Goal: Information Seeking & Learning: Learn about a topic

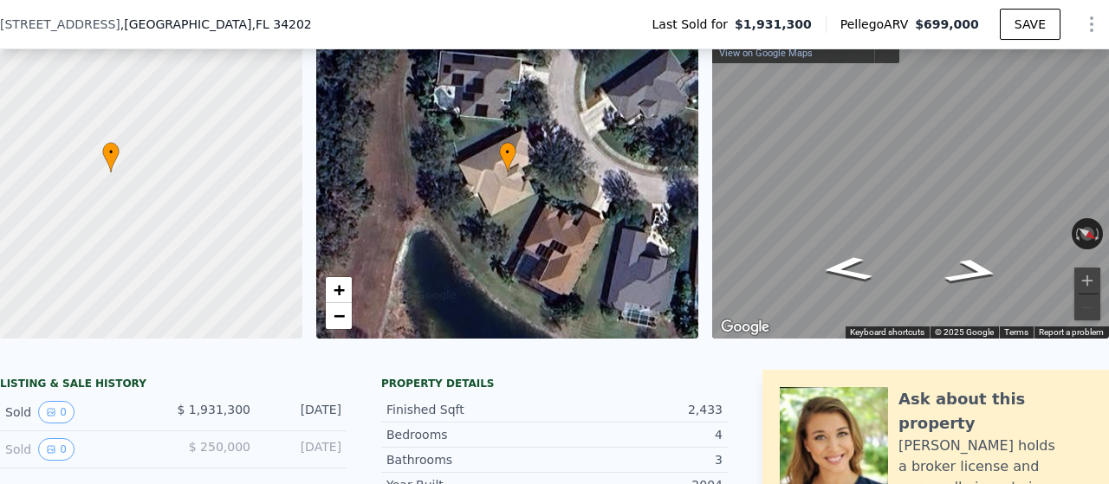
scroll to position [253, 0]
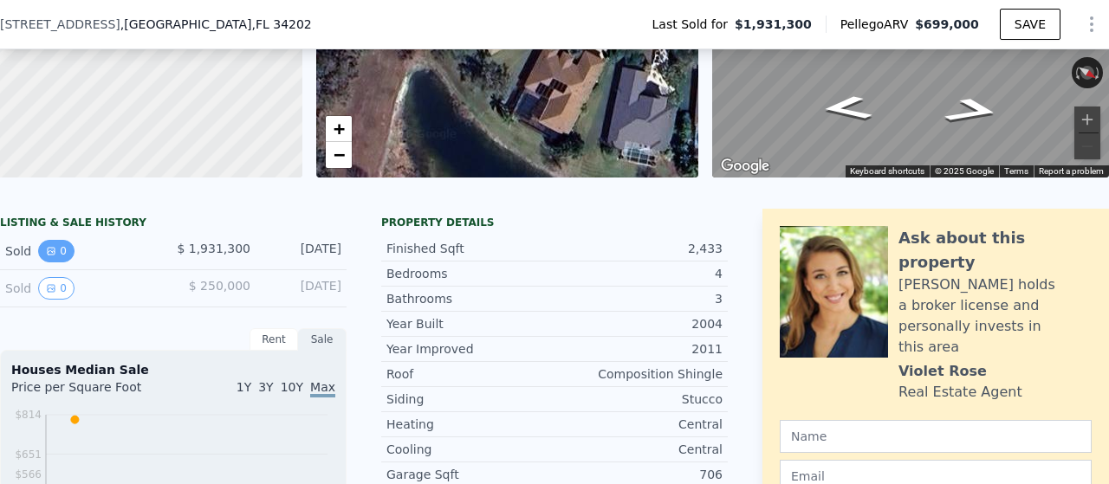
click at [46, 256] on icon "View historical data" at bounding box center [51, 251] width 10 height 10
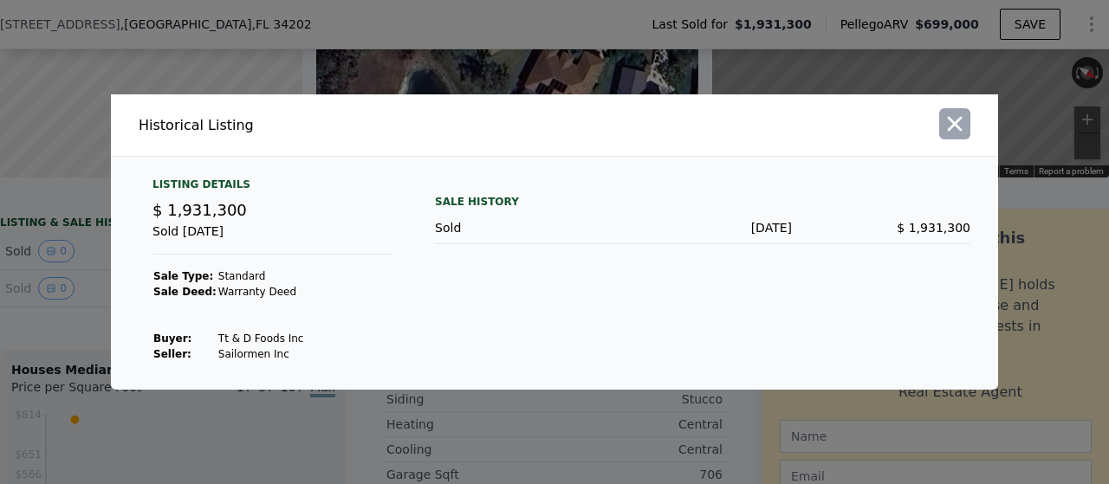
click at [960, 119] on icon "button" at bounding box center [954, 124] width 15 height 15
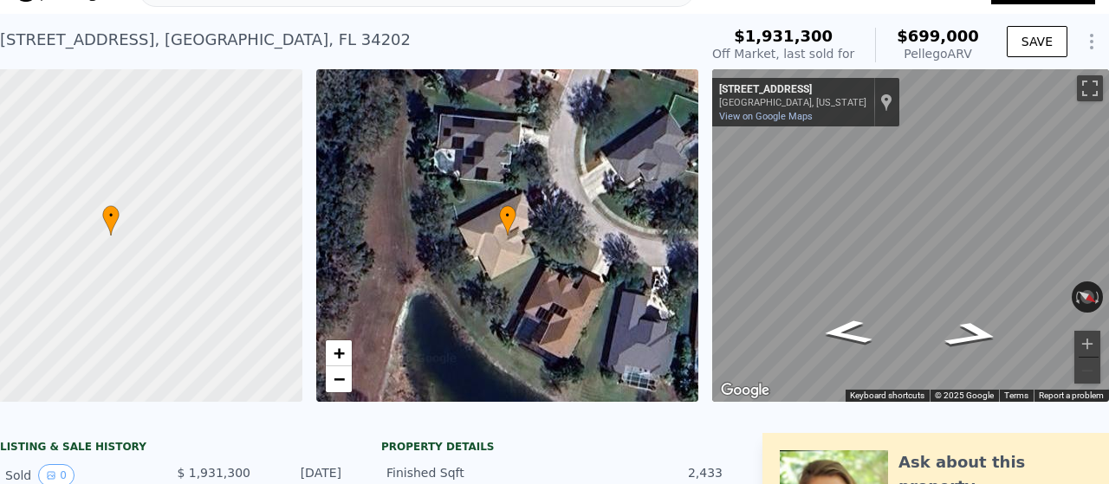
scroll to position [76, 0]
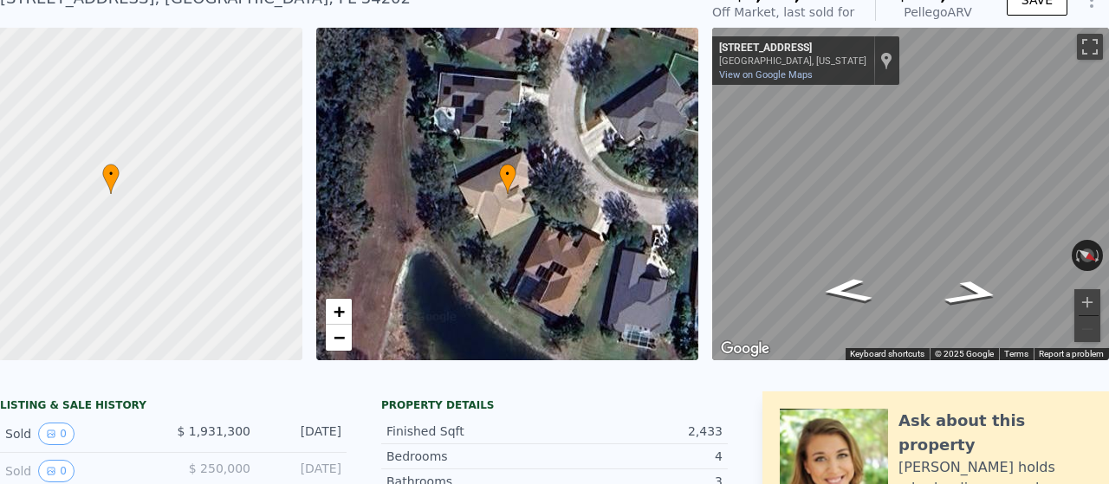
click at [53, 466] on icon "View historical data" at bounding box center [51, 471] width 10 height 10
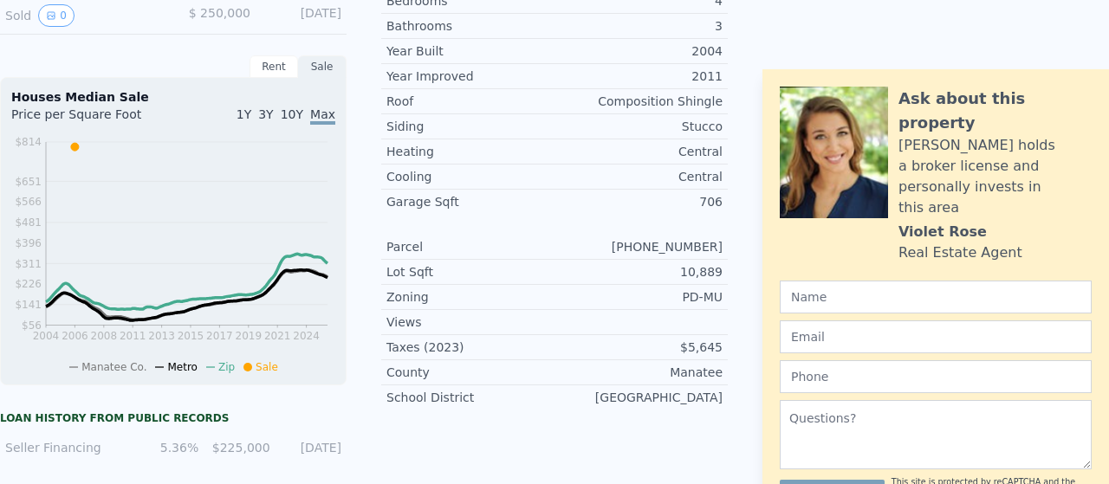
scroll to position [0, 0]
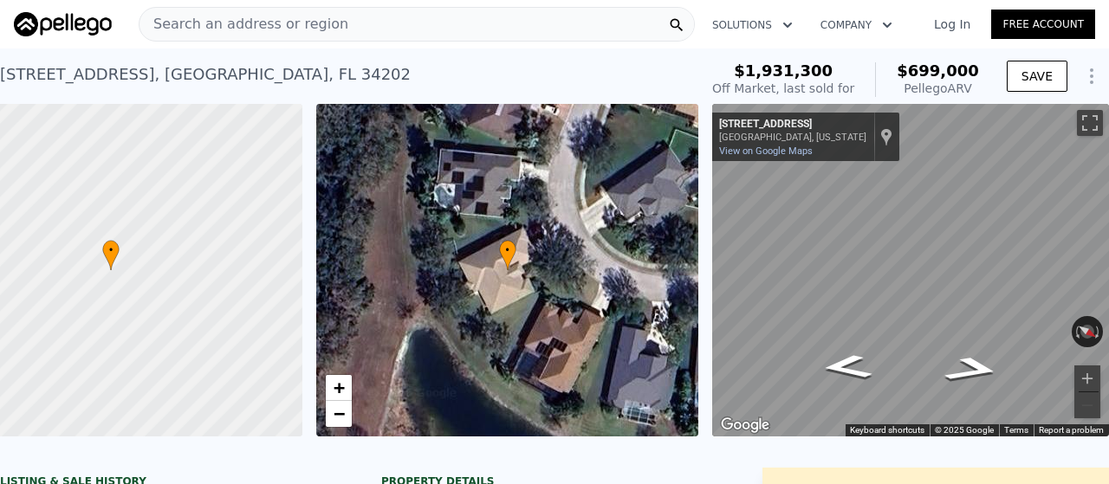
click at [209, 29] on span "Search an address or region" at bounding box center [243, 24] width 209 height 21
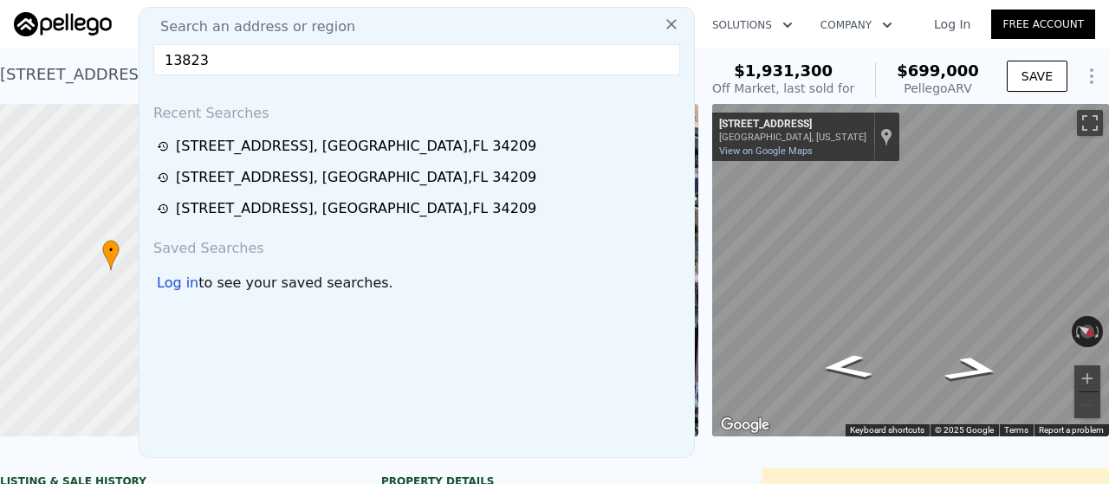
click at [251, 41] on div "Search an address or region 13823 Recent Searches 8861 17th Avenue Cir NW , Man…" at bounding box center [417, 232] width 556 height 451
click at [248, 63] on input "13823" at bounding box center [416, 59] width 527 height 31
click at [409, 53] on input "13823 3" at bounding box center [416, 59] width 527 height 31
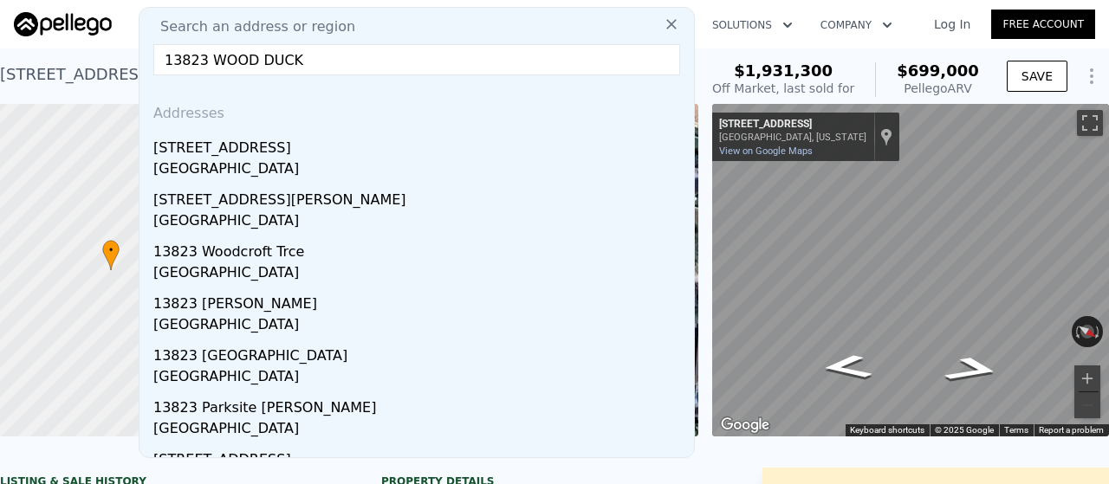
type input "13823 WOOD DUCK"
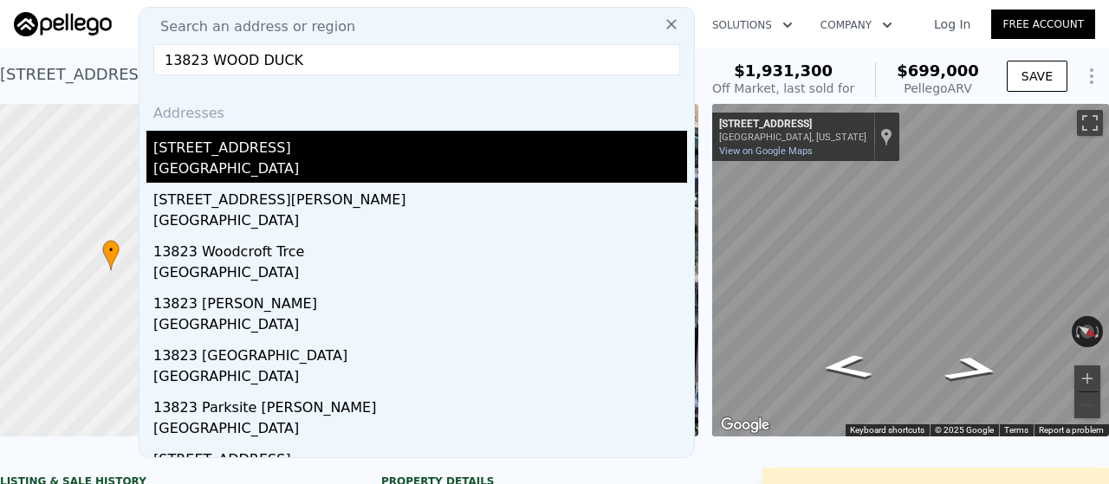
click at [346, 150] on div "[STREET_ADDRESS]" at bounding box center [419, 145] width 533 height 28
click at [346, 150] on div "• + −" at bounding box center [507, 270] width 383 height 333
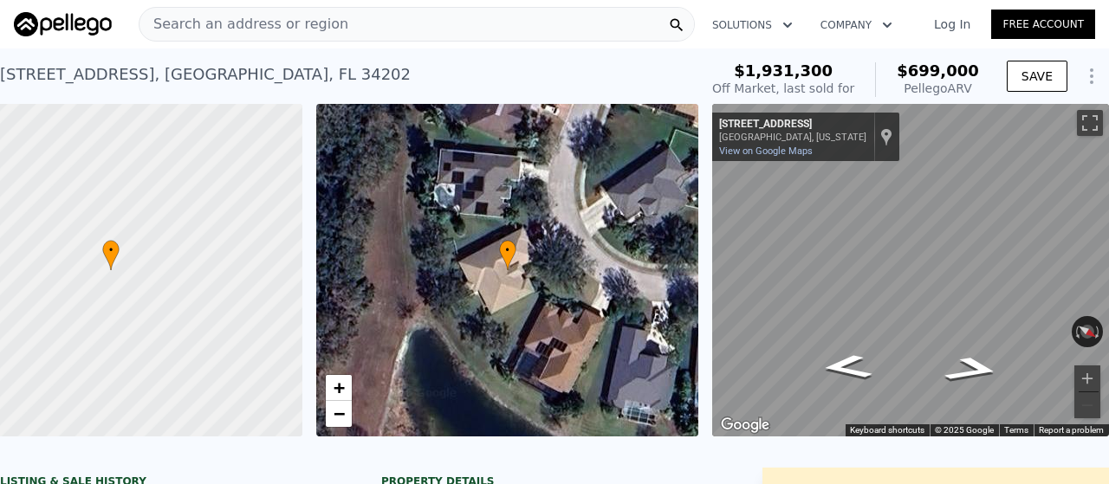
click at [268, 37] on div "Search an address or region" at bounding box center [243, 24] width 209 height 33
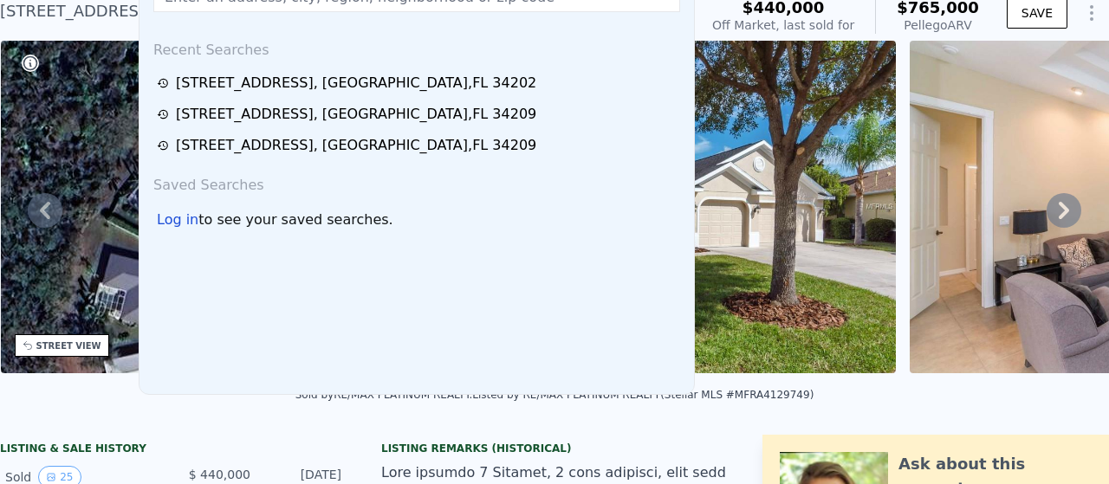
scroll to position [72, 0]
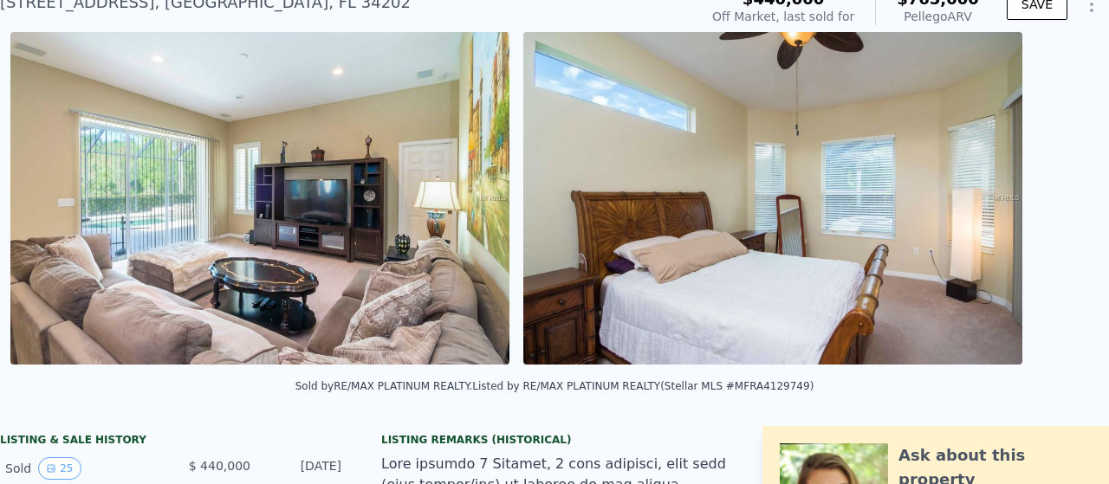
scroll to position [0, 6432]
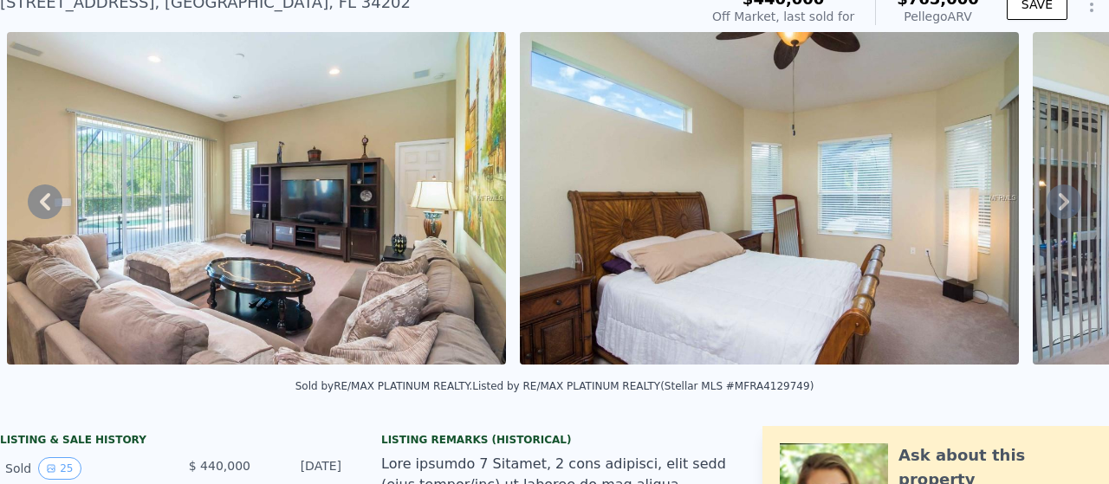
click at [1058, 206] on icon at bounding box center [1063, 201] width 10 height 17
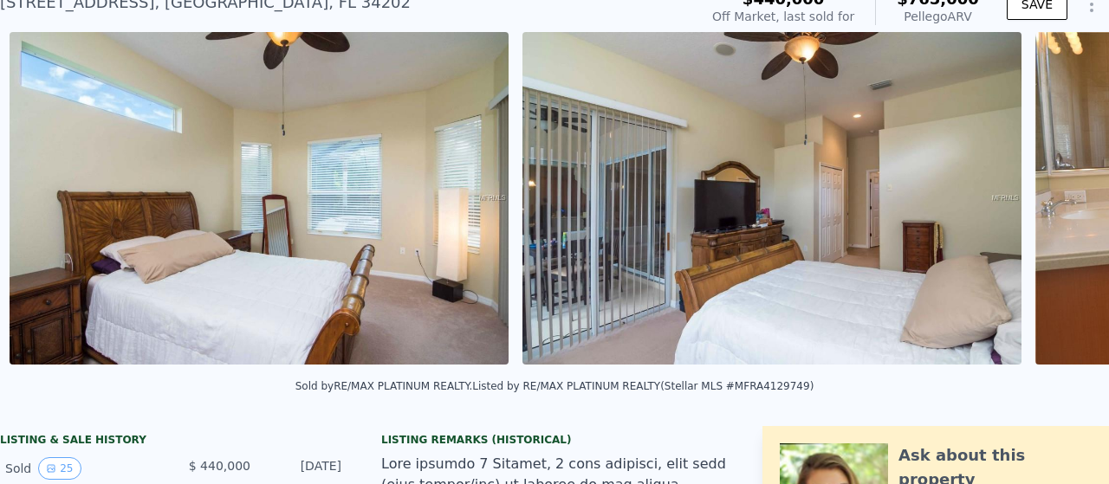
scroll to position [0, 6945]
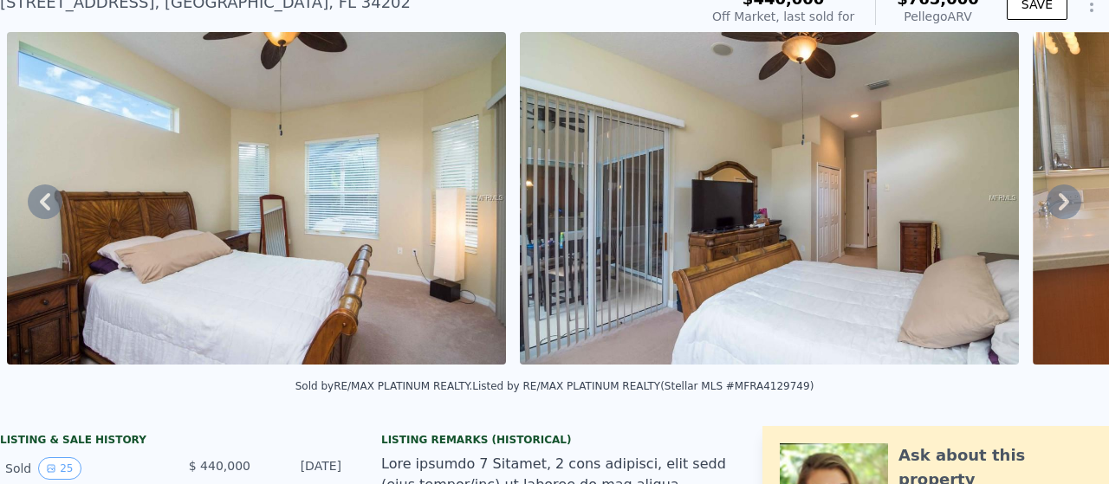
click at [1058, 206] on icon at bounding box center [1063, 201] width 10 height 17
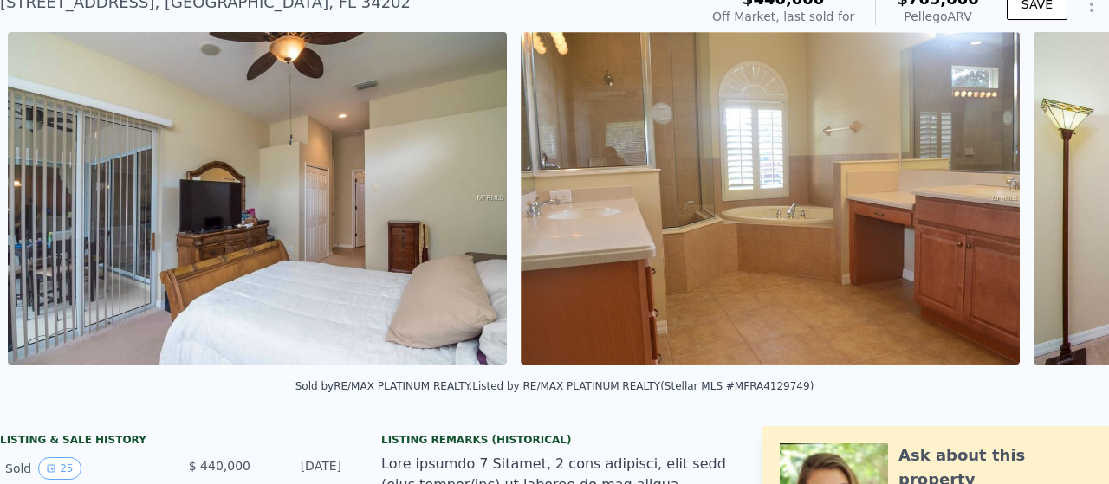
scroll to position [0, 7457]
click at [1058, 206] on icon at bounding box center [1063, 201] width 10 height 17
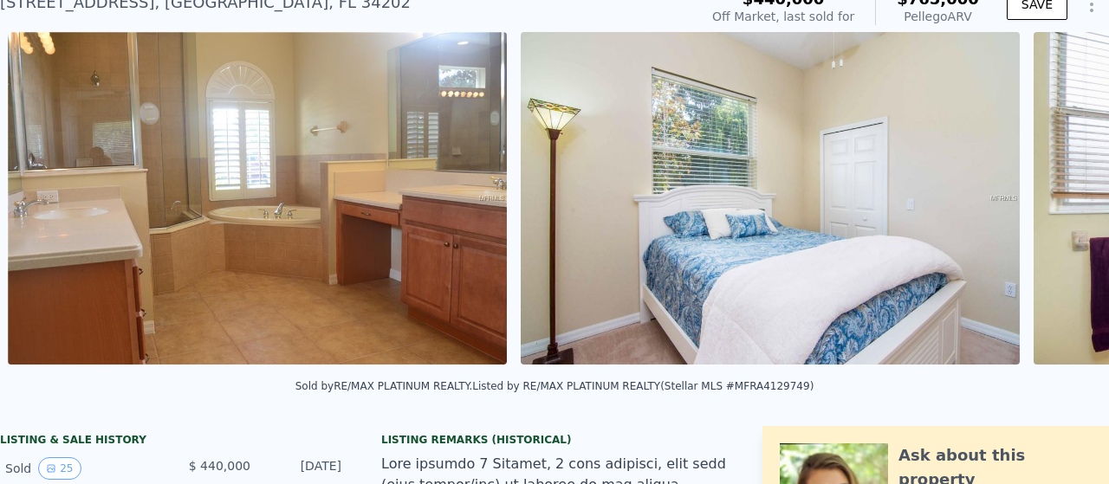
scroll to position [0, 7969]
click at [1058, 206] on icon at bounding box center [1063, 201] width 10 height 17
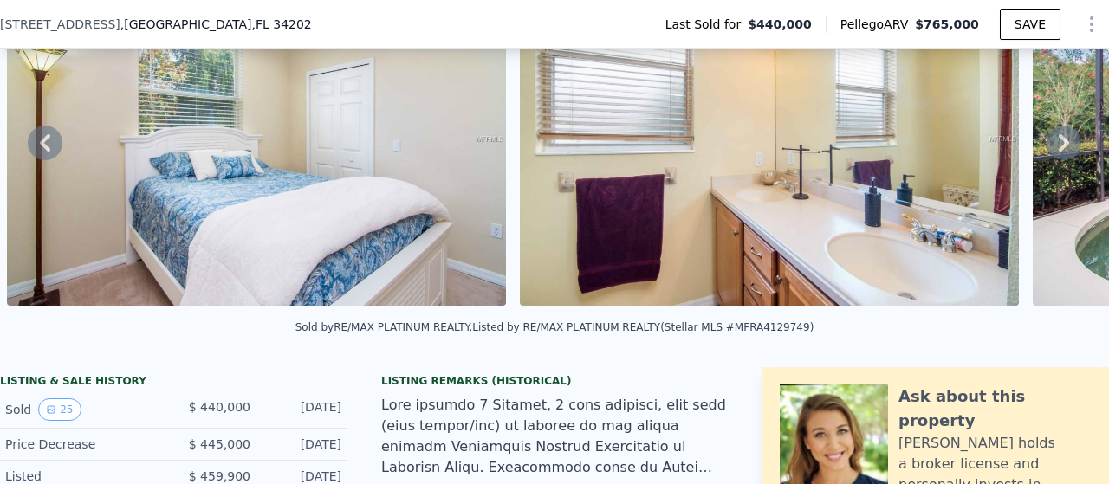
scroll to position [88, 0]
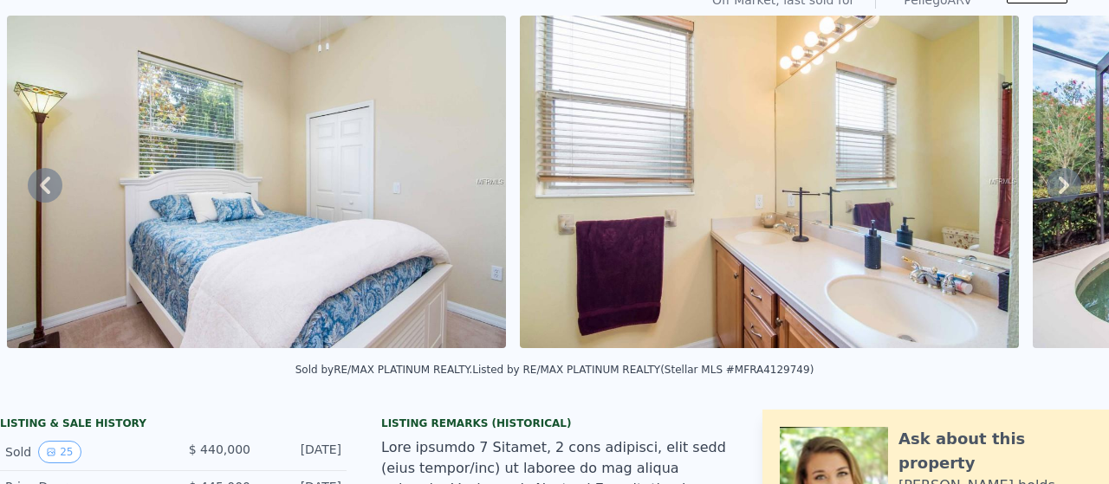
click at [1053, 240] on img at bounding box center [816, 186] width 521 height 348
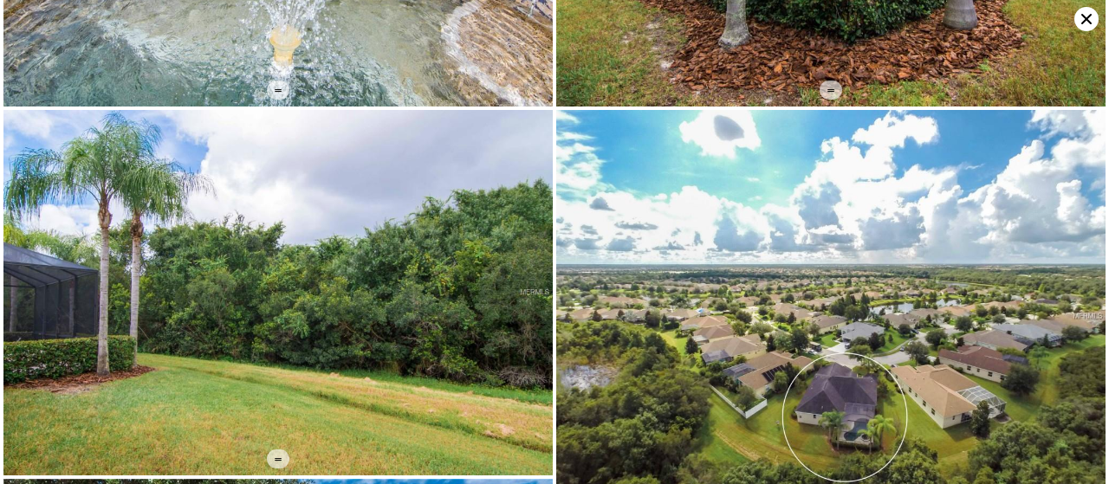
scroll to position [3651, 0]
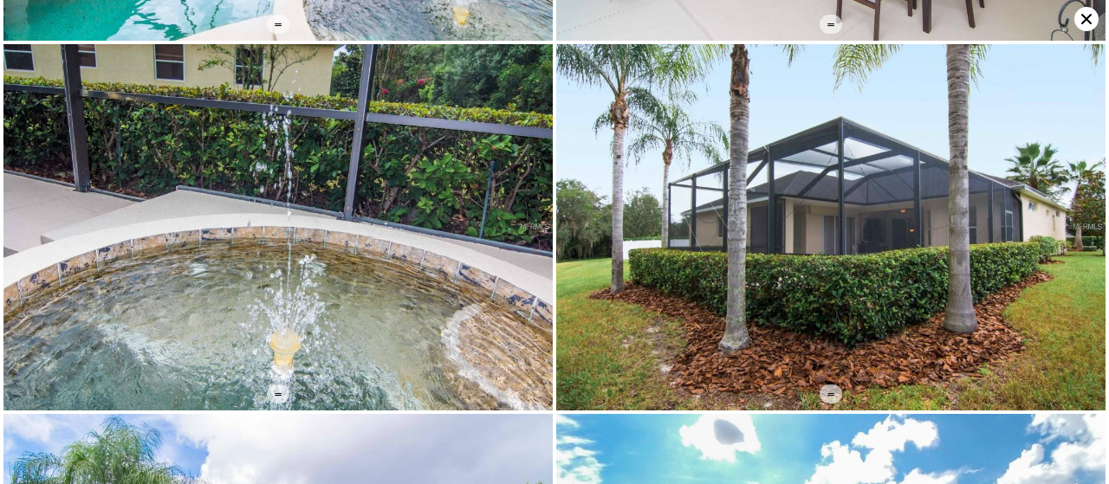
click at [1083, 27] on icon at bounding box center [1086, 19] width 24 height 24
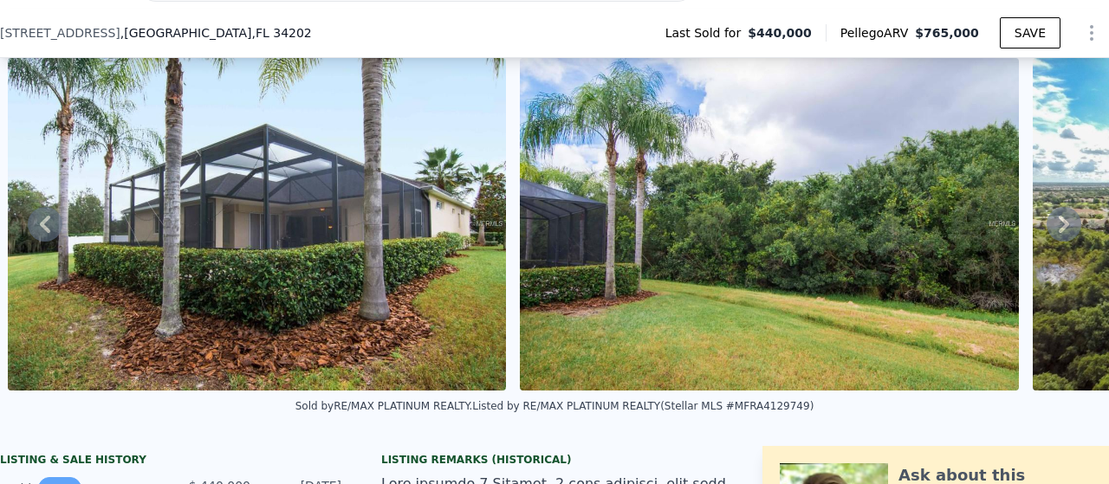
scroll to position [272, 0]
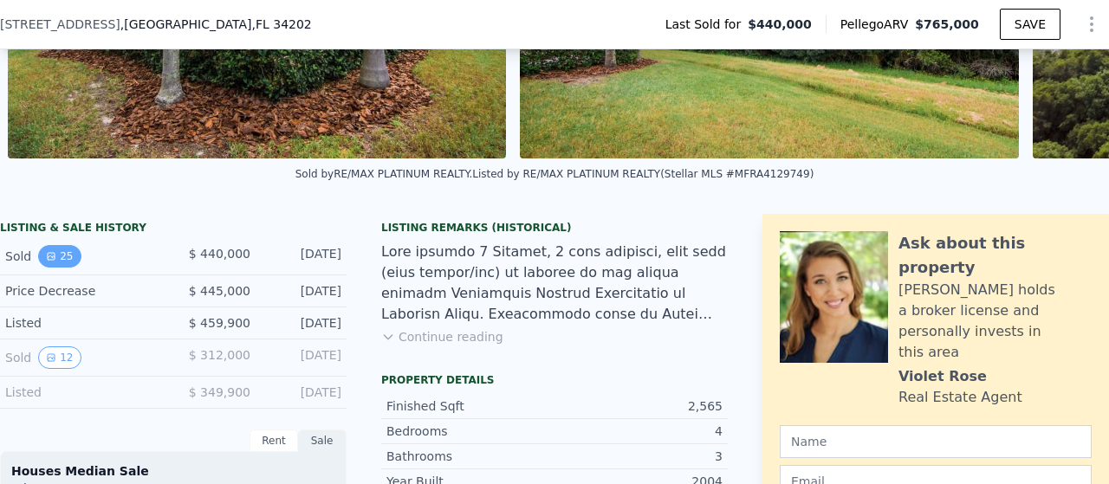
click at [67, 268] on button "25" at bounding box center [59, 256] width 42 height 23
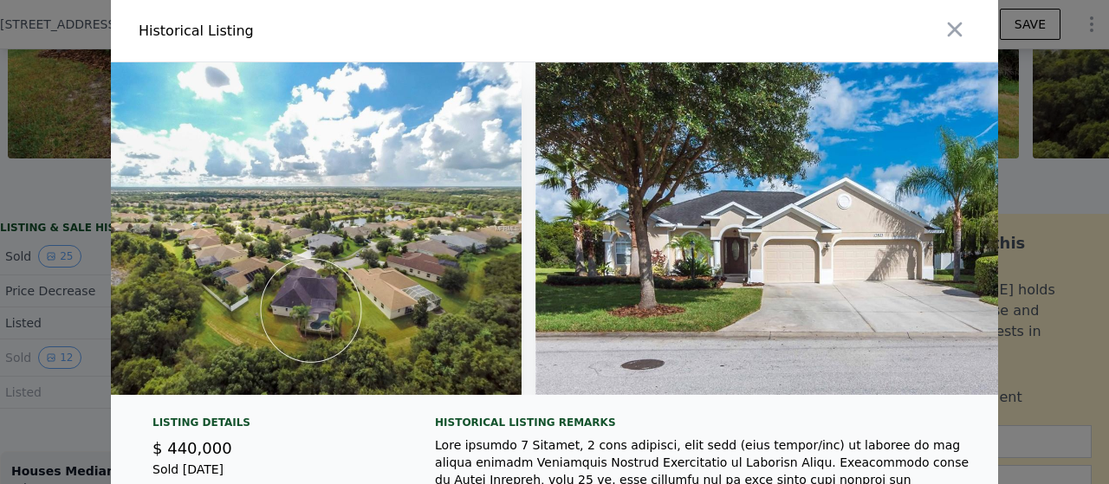
scroll to position [0, 11900]
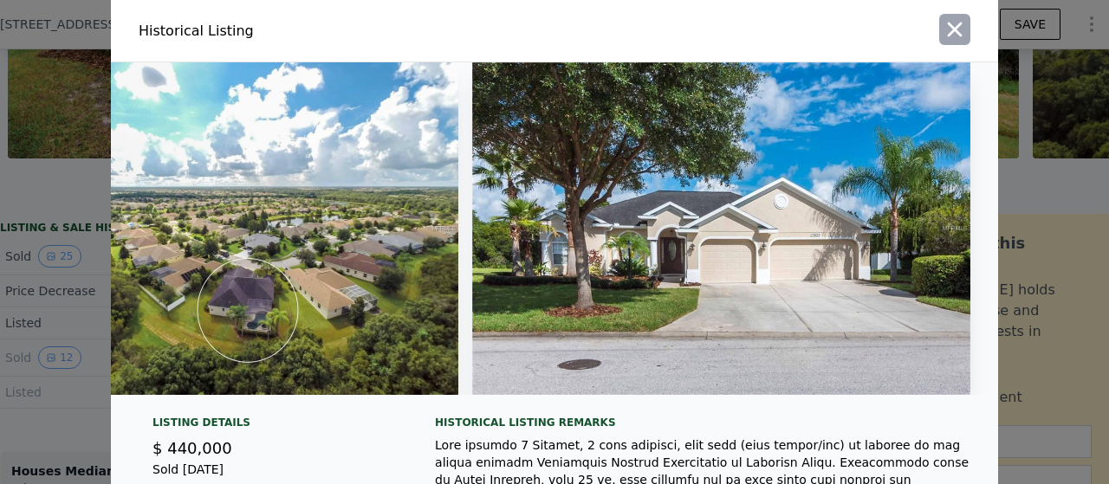
click at [951, 28] on icon "button" at bounding box center [954, 29] width 24 height 24
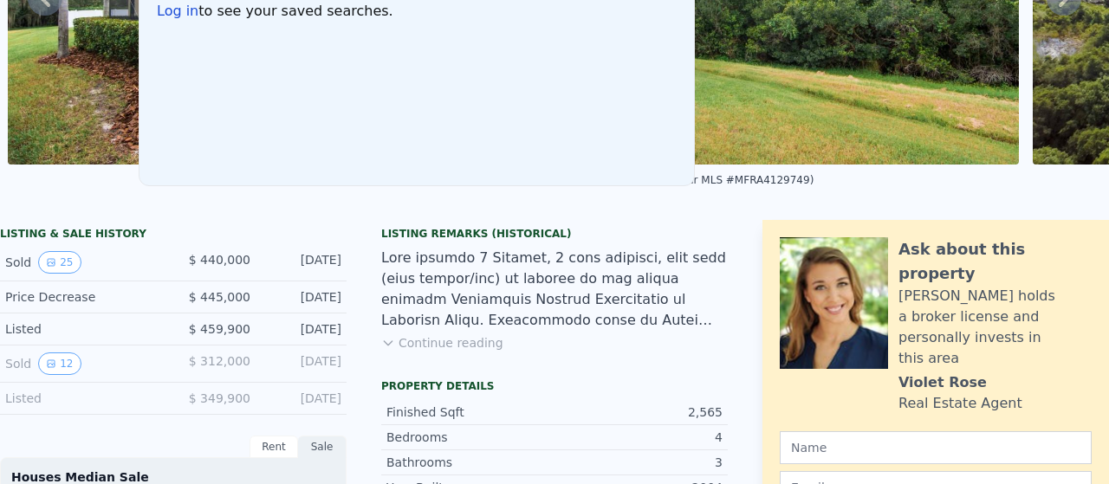
scroll to position [0, 0]
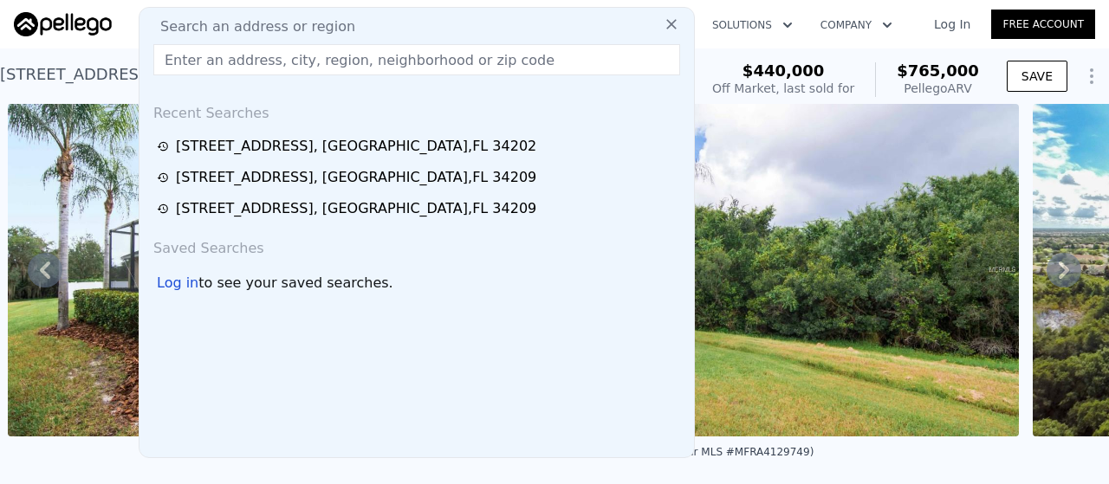
click at [273, 20] on span "Search an address or region" at bounding box center [250, 26] width 209 height 21
click at [249, 51] on input "text" at bounding box center [416, 59] width 527 height 31
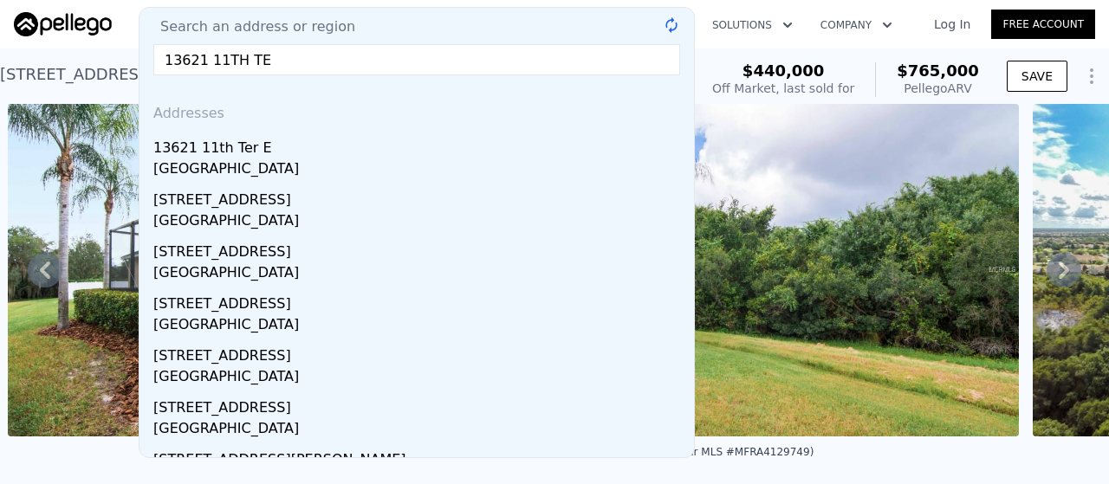
type input "13621 11TH TER"
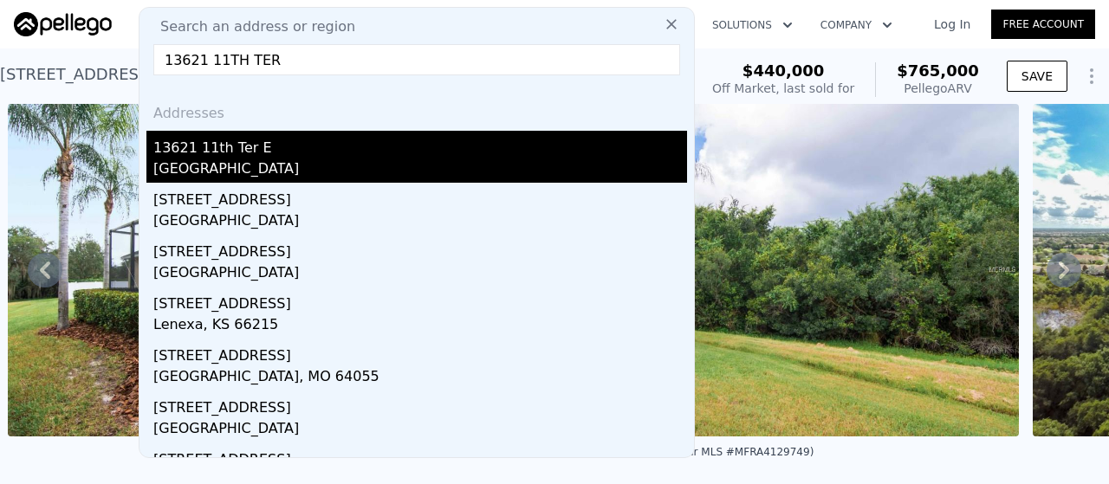
click at [242, 153] on div "13621 11th Ter E" at bounding box center [419, 145] width 533 height 28
click at [242, 153] on img at bounding box center [257, 270] width 499 height 333
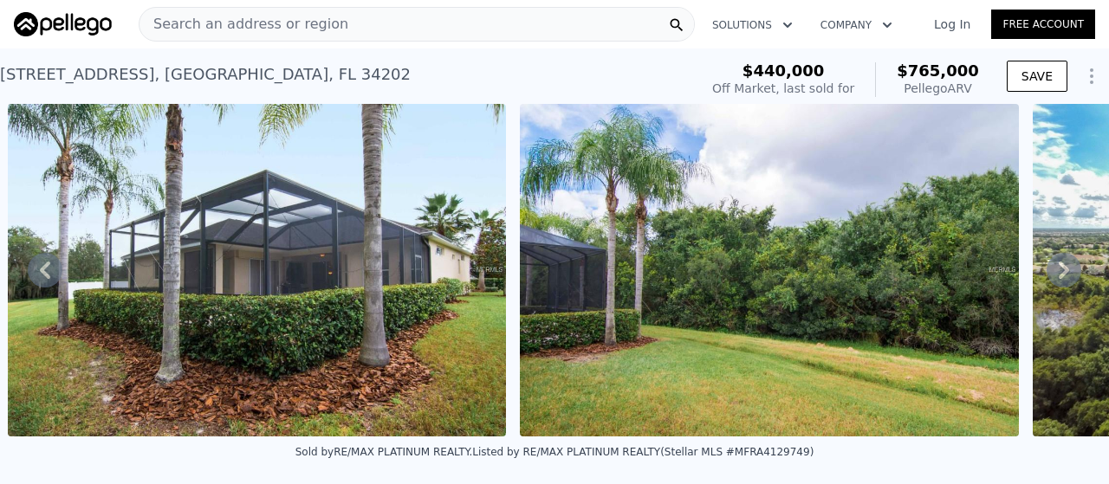
click at [423, 20] on div "Search an address or region" at bounding box center [417, 24] width 556 height 35
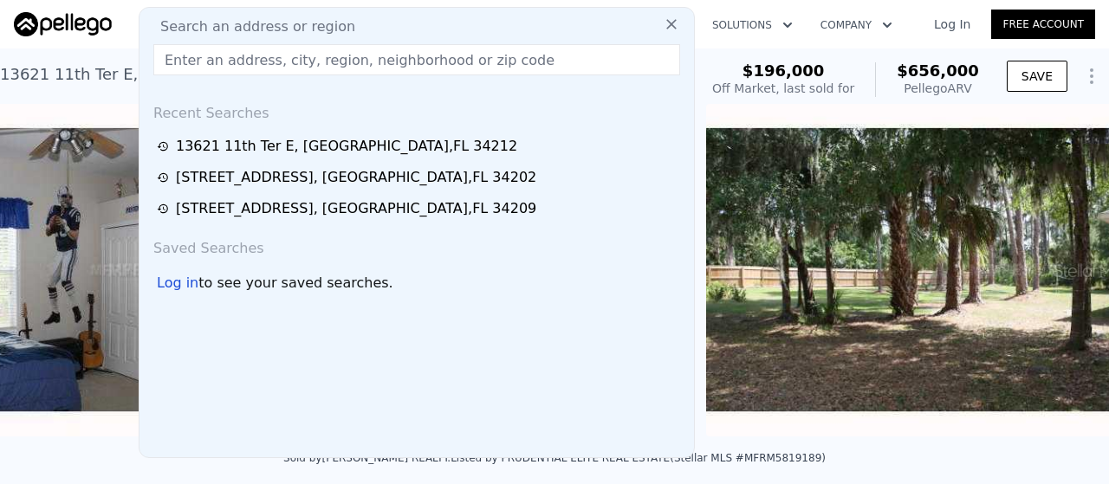
scroll to position [0, 3790]
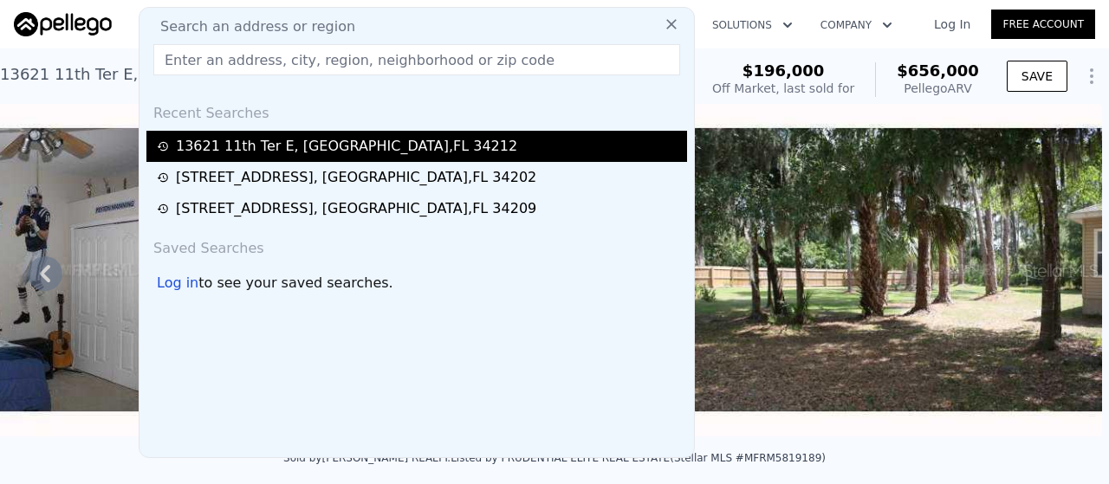
click at [376, 141] on div "13621 11th Ter E , Manatee County , FL 34212" at bounding box center [346, 146] width 341 height 21
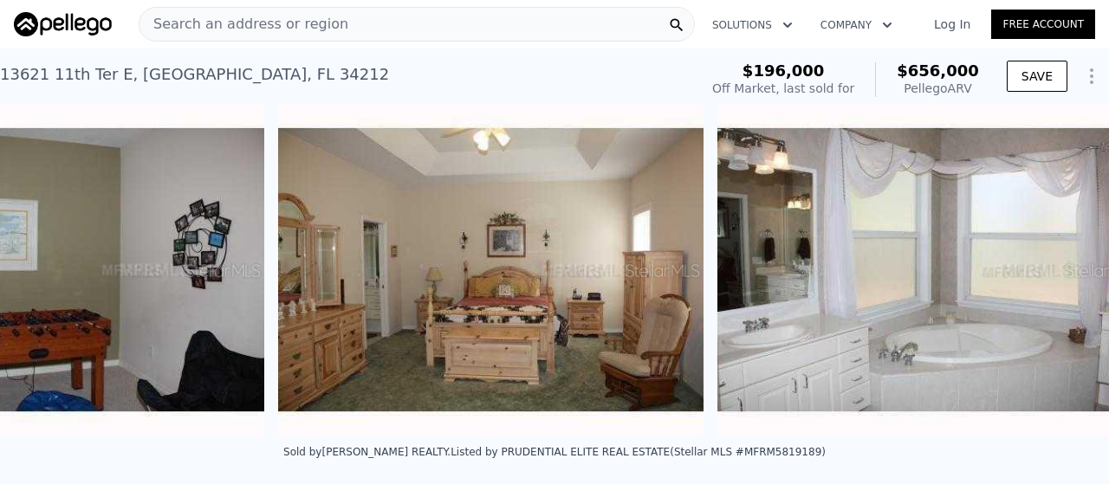
scroll to position [0, 2990]
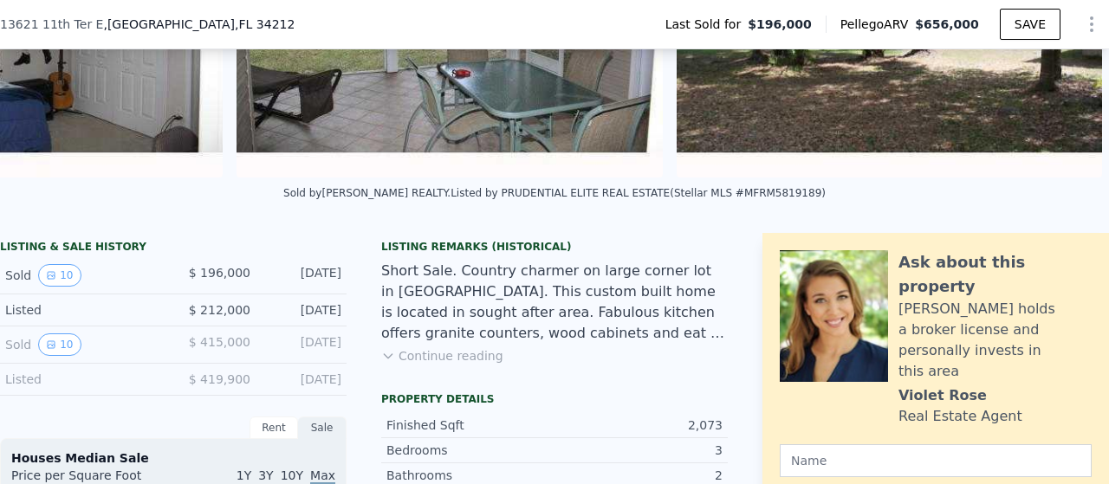
scroll to position [253, 0]
click at [464, 365] on button "Continue reading" at bounding box center [442, 355] width 122 height 17
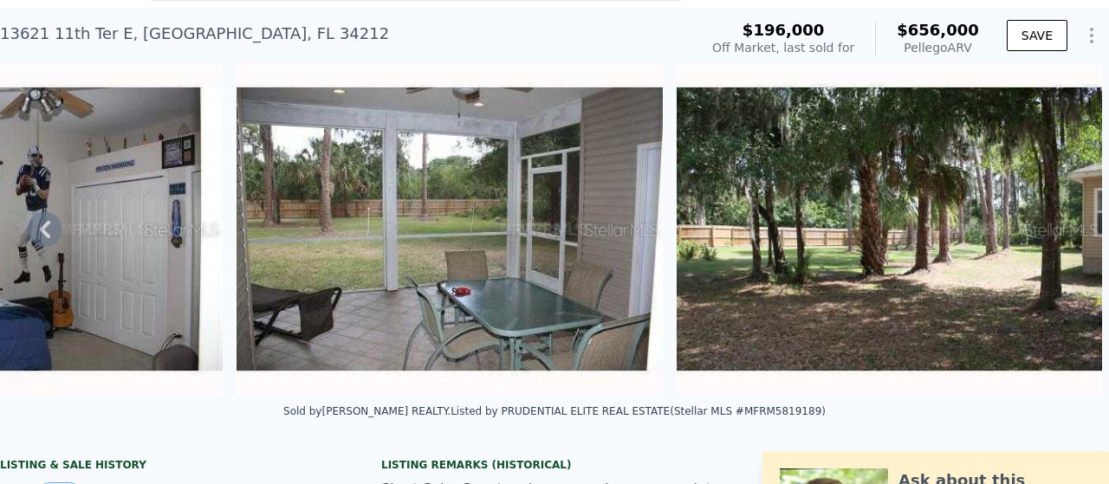
scroll to position [6, 0]
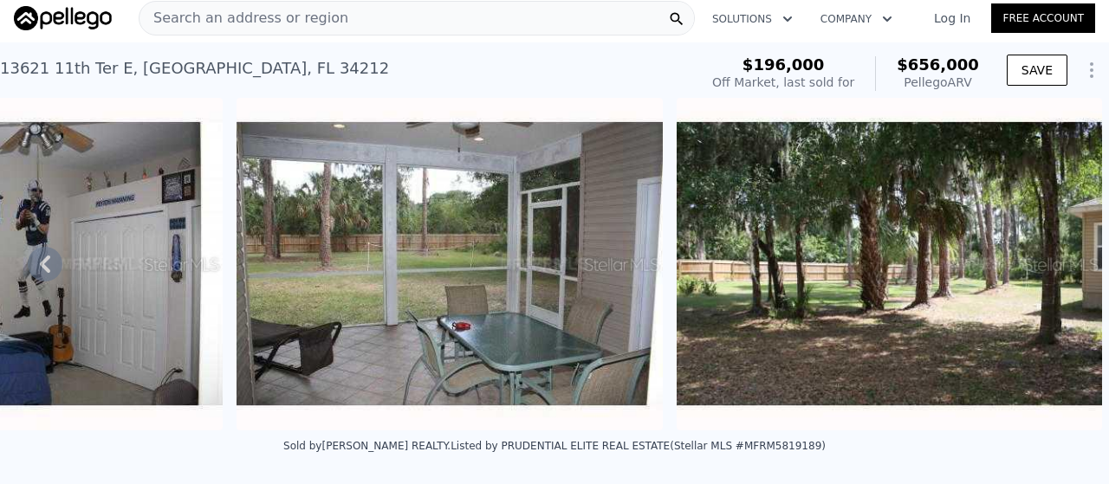
click at [341, 15] on div "Search an address or region" at bounding box center [417, 18] width 556 height 35
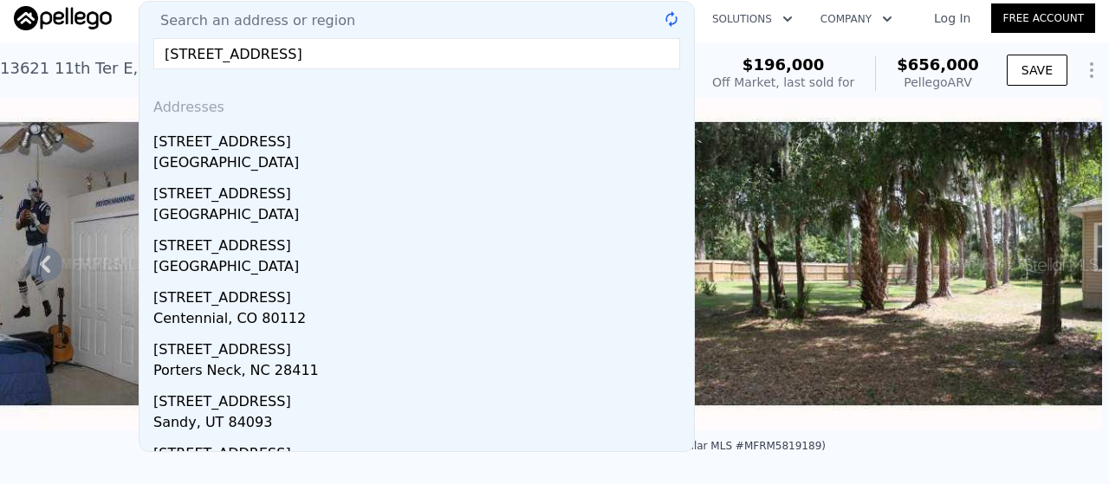
type input "[STREET_ADDRESS]"
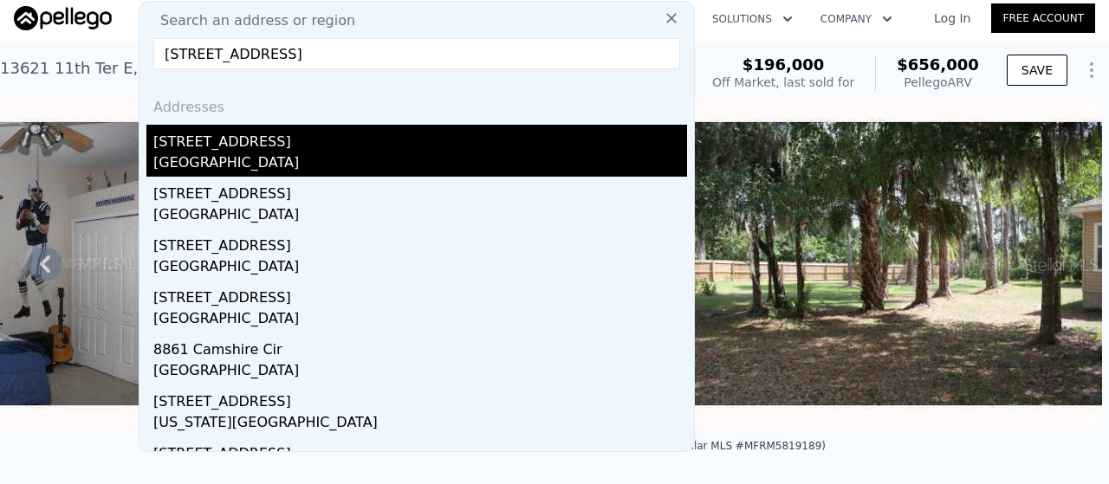
click at [295, 139] on div "[STREET_ADDRESS]" at bounding box center [419, 139] width 533 height 28
click at [295, 139] on img at bounding box center [449, 264] width 426 height 333
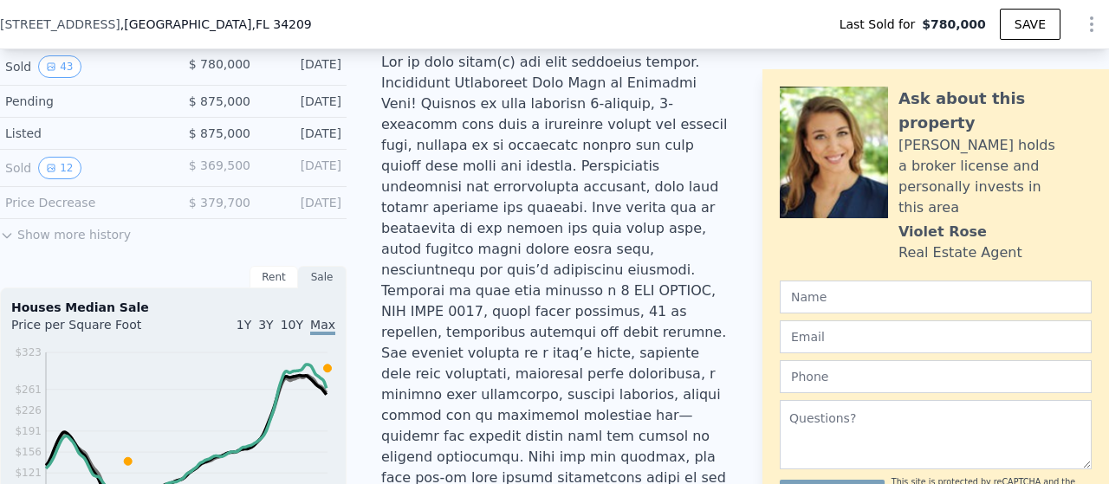
scroll to position [456, 0]
